Goal: Navigation & Orientation: Understand site structure

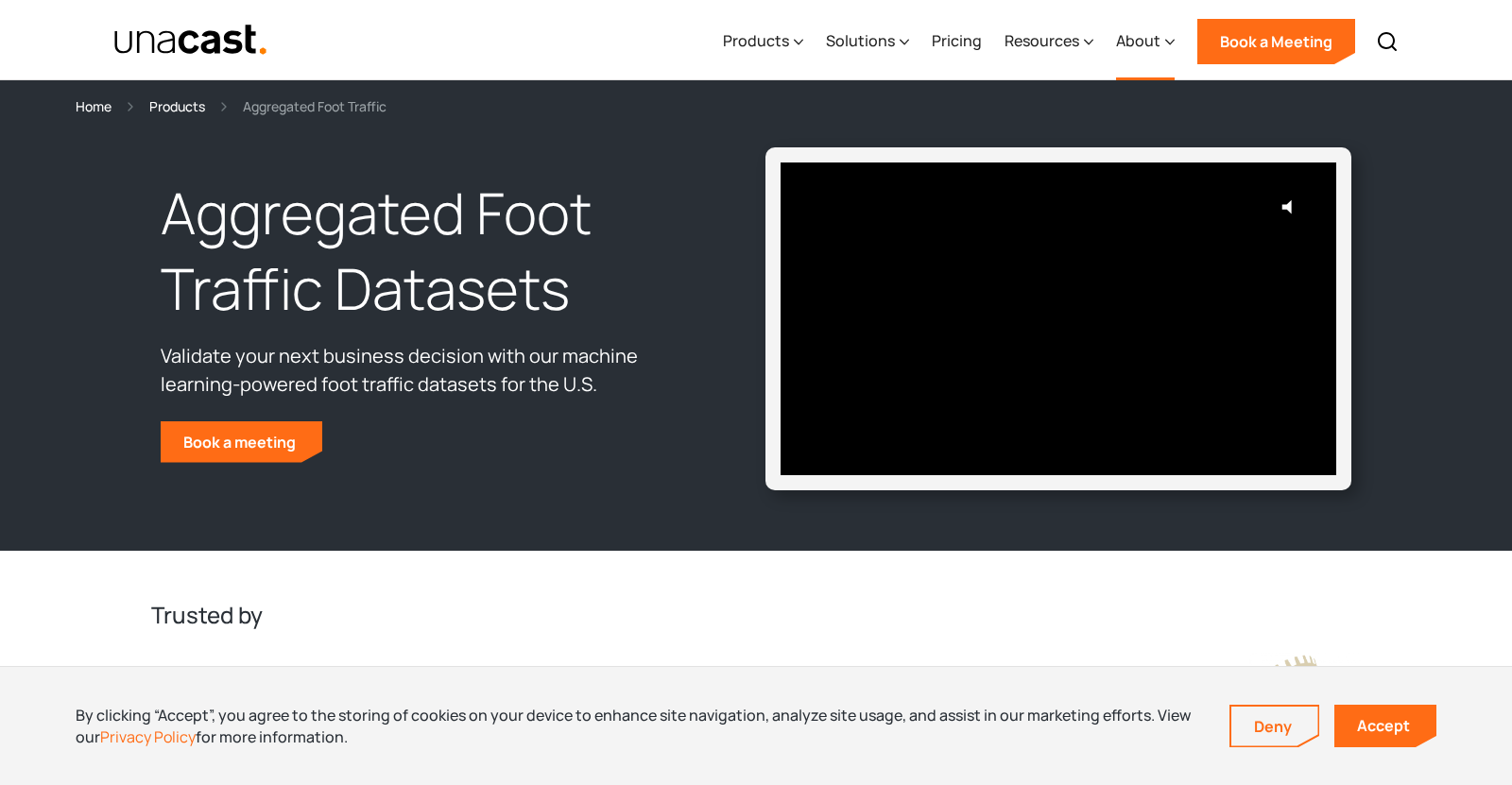
click at [1168, 41] on icon at bounding box center [1170, 42] width 9 height 20
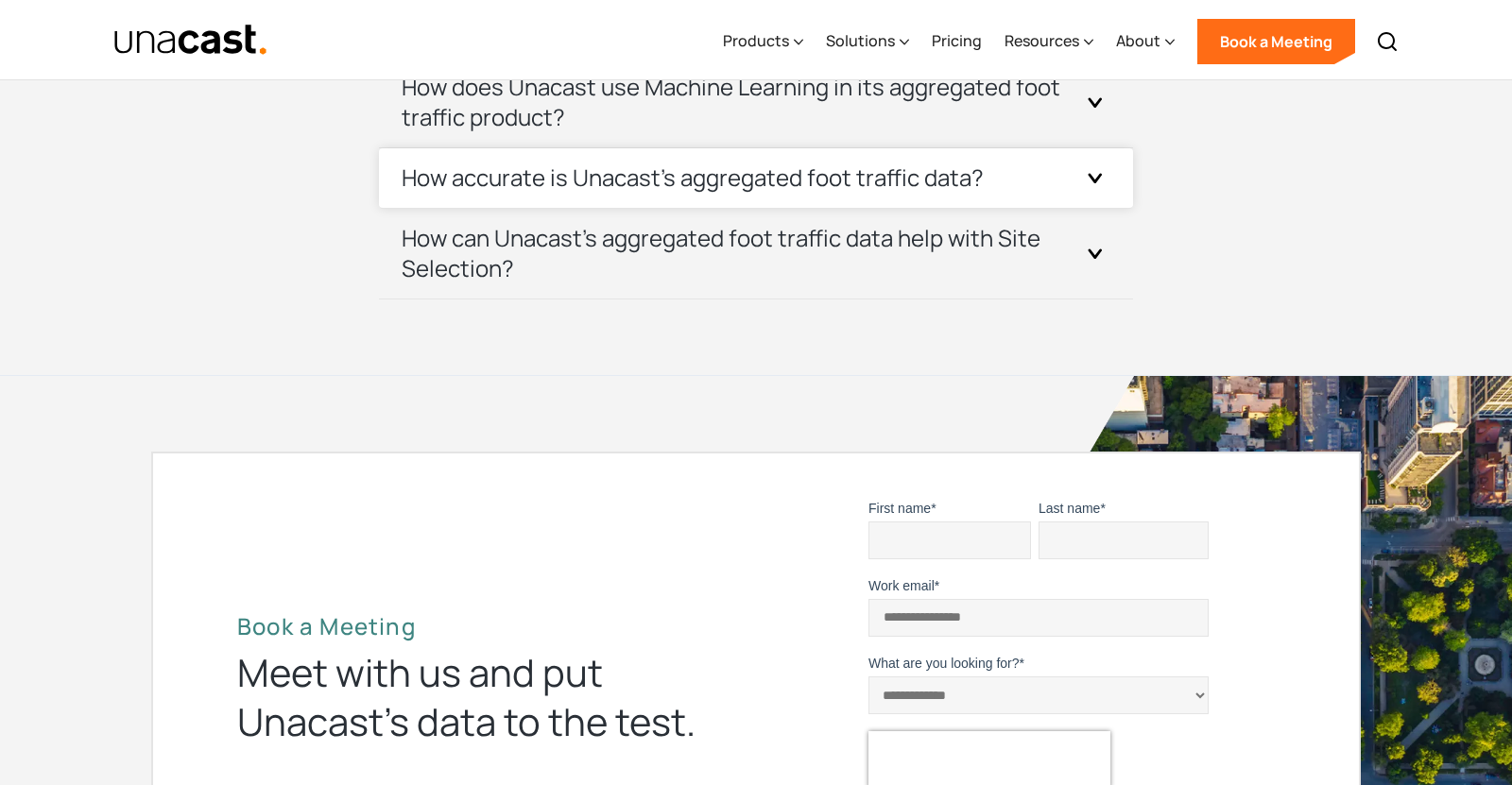
scroll to position [5172, 0]
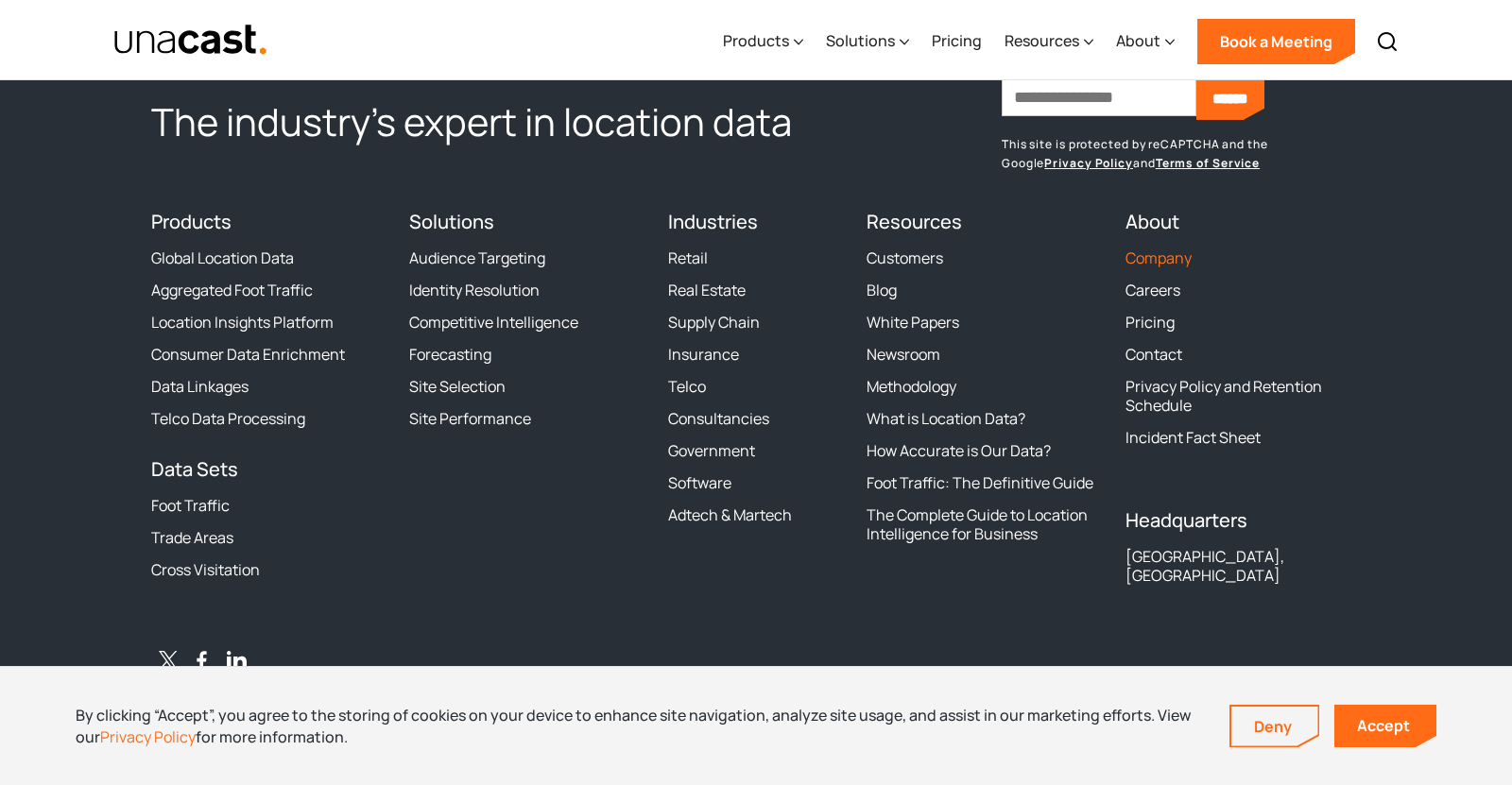
click at [1154, 257] on link "Company" at bounding box center [1159, 258] width 66 height 19
